Goal: Book appointment/travel/reservation

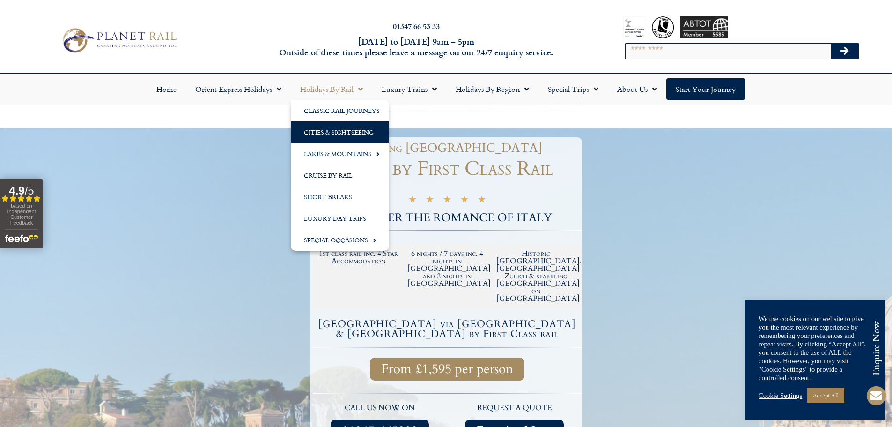
click at [342, 129] on link "Cities & Sightseeing" at bounding box center [340, 132] width 98 height 22
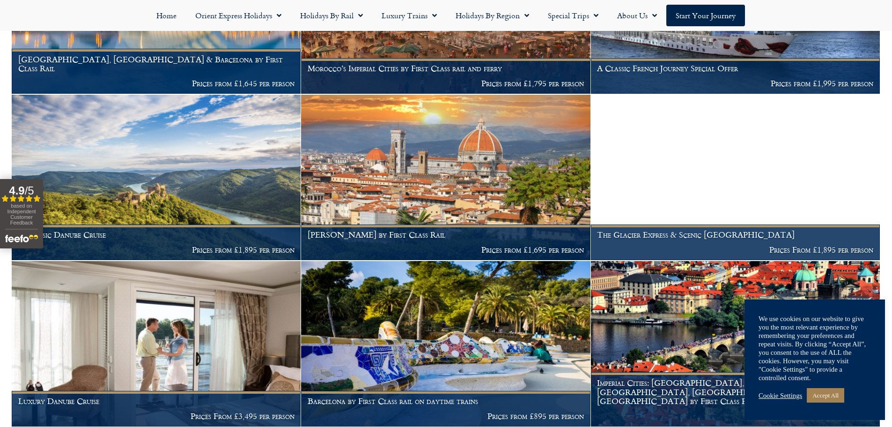
scroll to position [1218, 0]
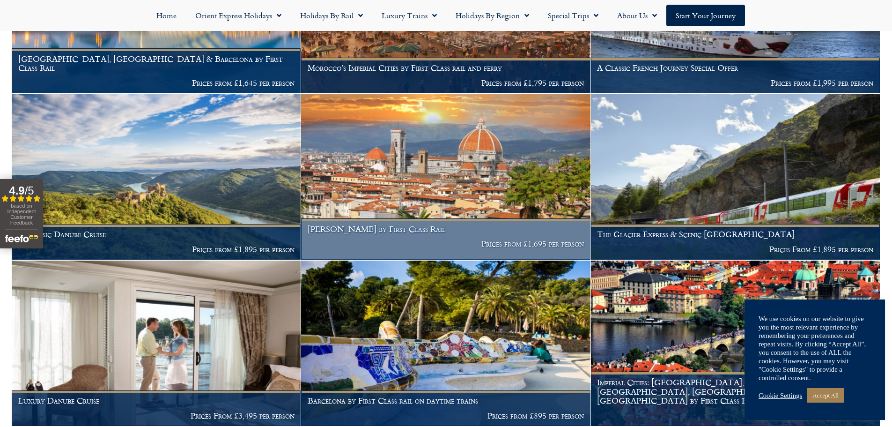
click at [377, 140] on img at bounding box center [445, 176] width 289 height 165
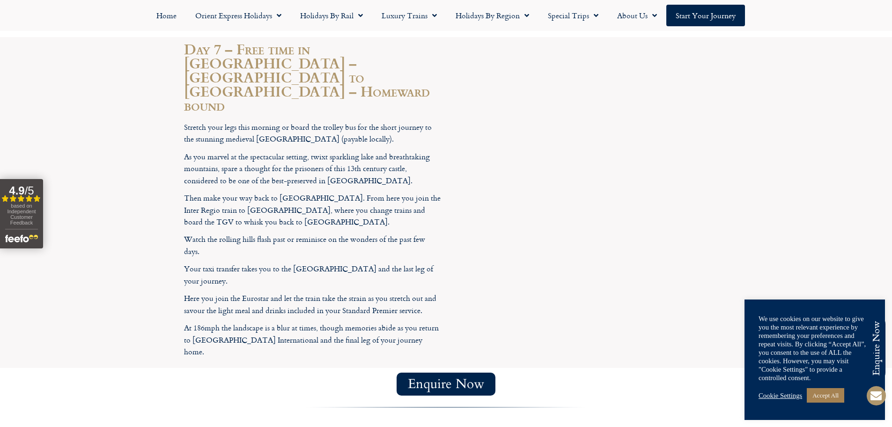
scroll to position [2248, 0]
